Goal: Information Seeking & Learning: Learn about a topic

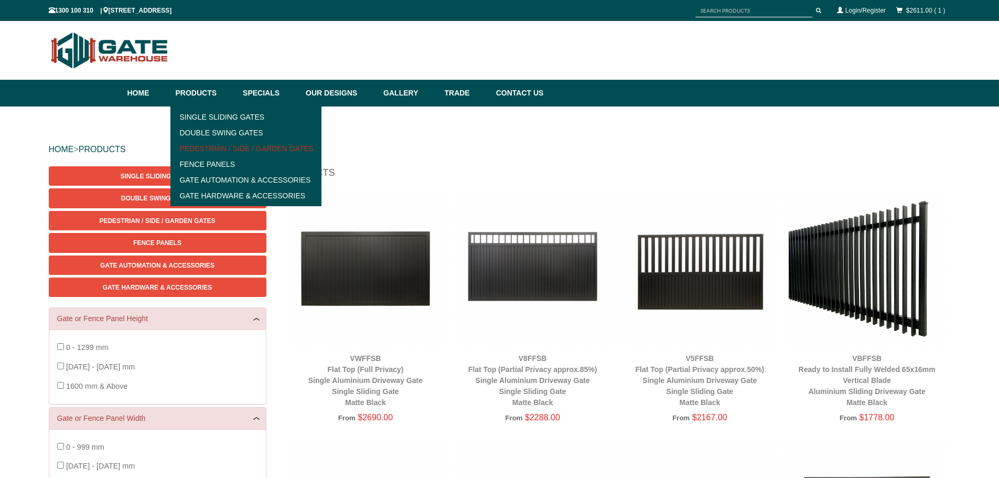
click at [269, 145] on link "Pedestrian / Side / Garden Gates" at bounding box center [246, 149] width 145 height 16
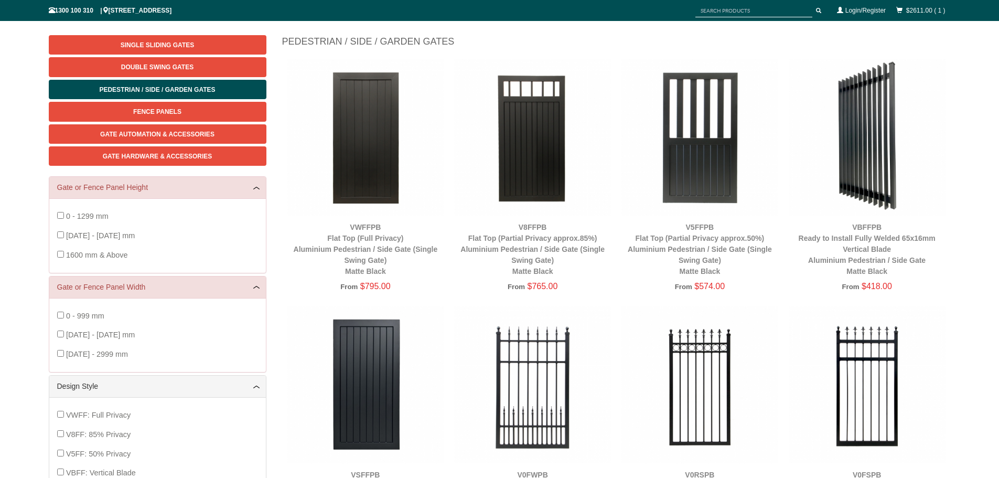
click at [810, 128] on img at bounding box center [867, 137] width 157 height 157
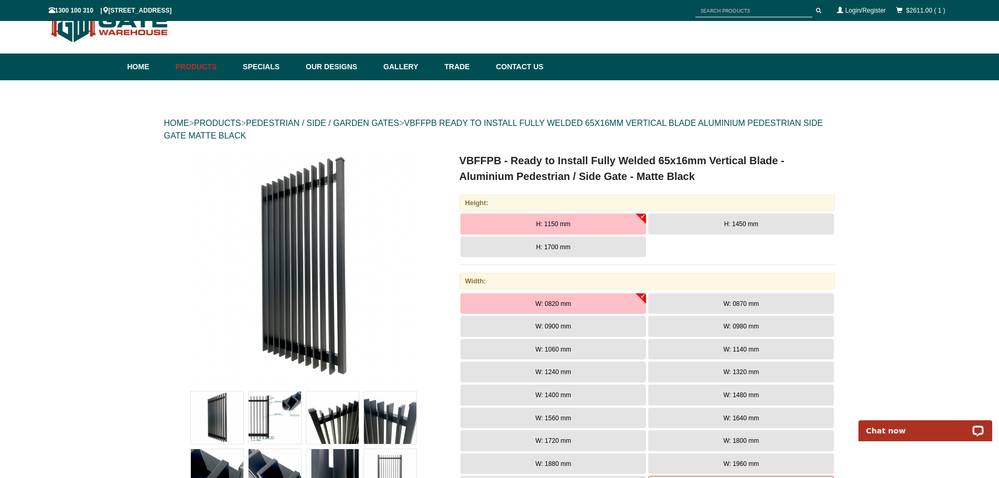
click at [553, 247] on span "H: 1700 mm" at bounding box center [553, 246] width 34 height 7
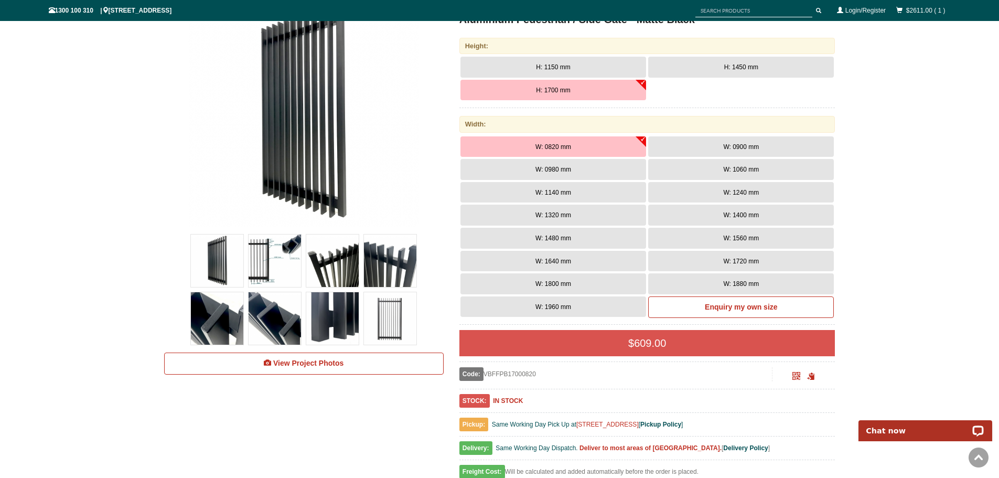
scroll to position [184, 0]
click at [546, 237] on span "W: 1480 mm" at bounding box center [554, 237] width 36 height 7
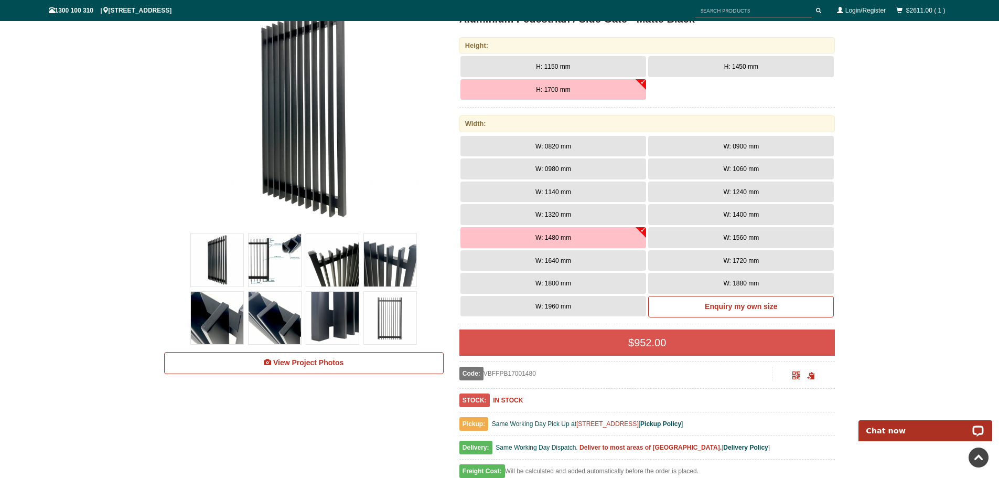
click at [552, 164] on button "W: 0980 mm" at bounding box center [554, 168] width 186 height 21
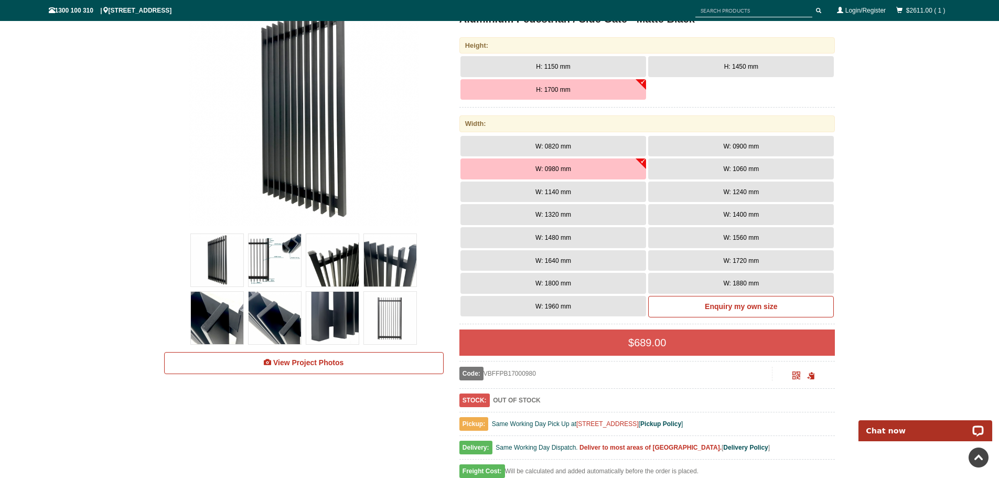
click at [550, 145] on span "W: 0820 mm" at bounding box center [554, 146] width 36 height 7
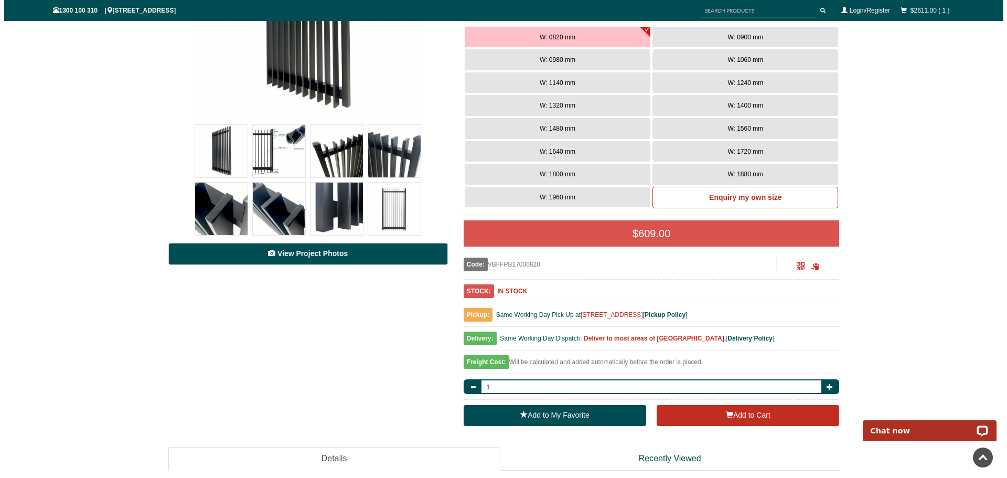
scroll to position [315, 0]
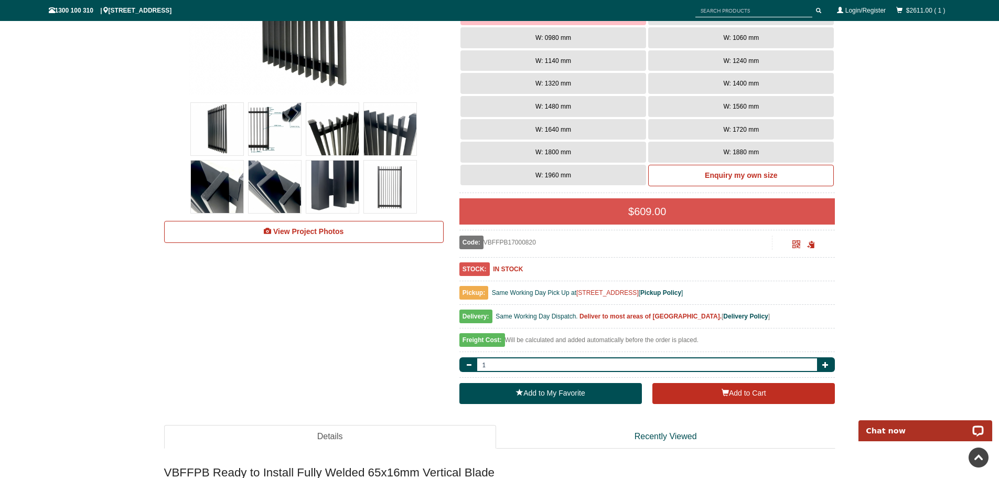
click at [327, 140] on img at bounding box center [332, 129] width 52 height 52
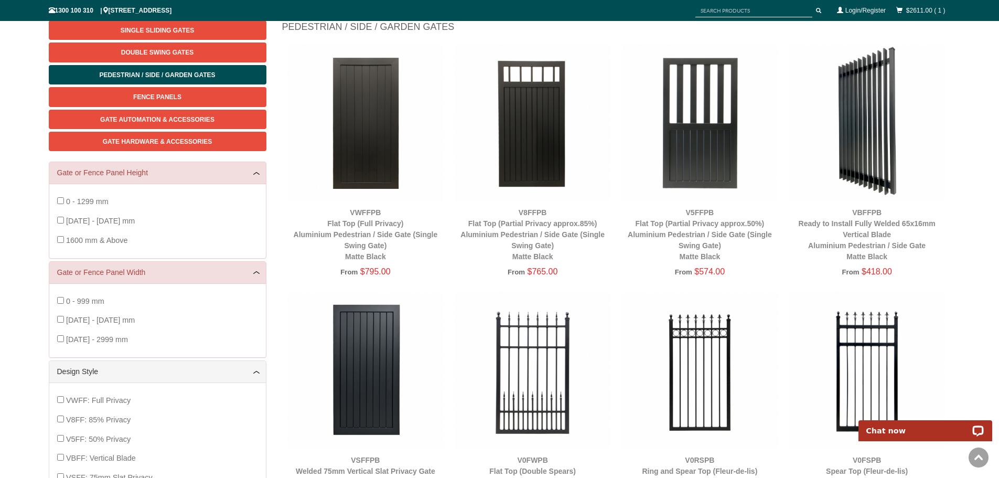
scroll to position [131, 0]
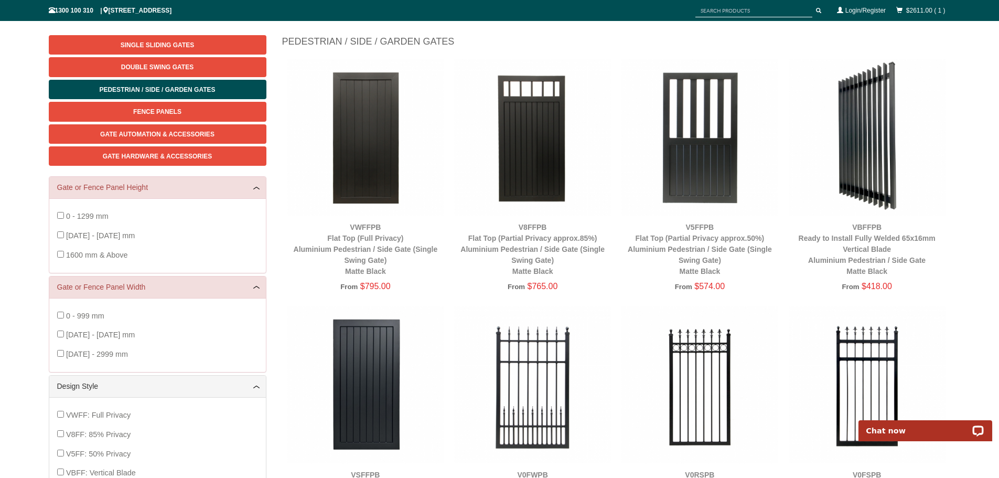
click at [881, 137] on img at bounding box center [867, 137] width 157 height 157
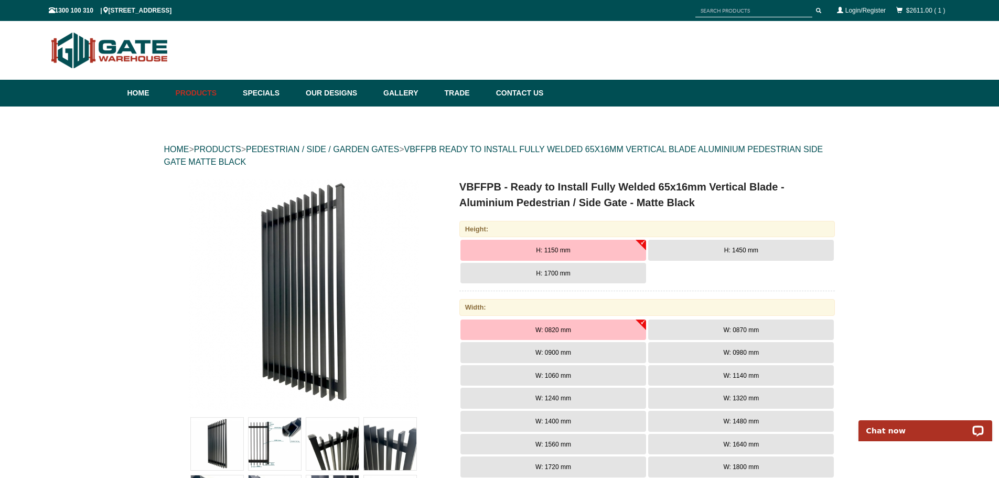
click at [100, 52] on img at bounding box center [110, 50] width 122 height 48
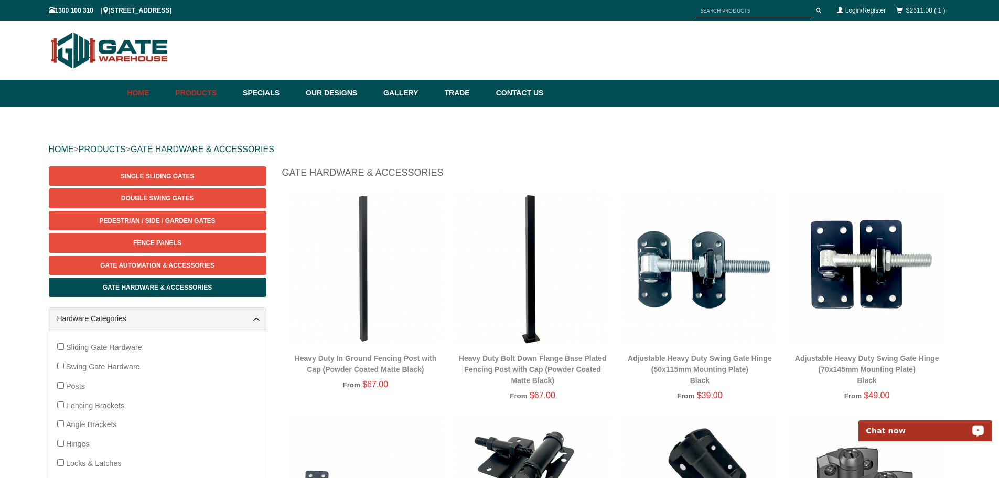
click at [138, 91] on link "Home" at bounding box center [148, 93] width 43 height 27
